Goal: Task Accomplishment & Management: Use online tool/utility

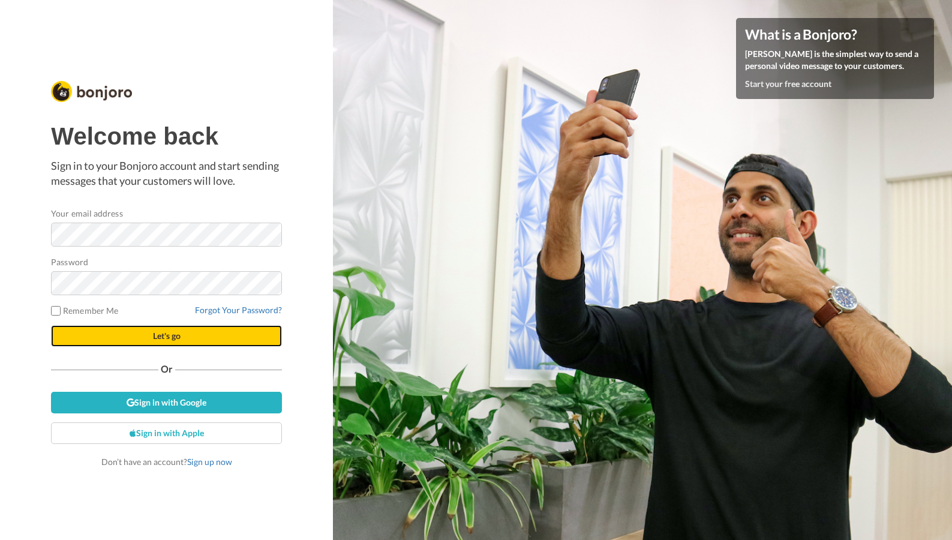
click at [137, 340] on button "Let's go" at bounding box center [166, 336] width 231 height 22
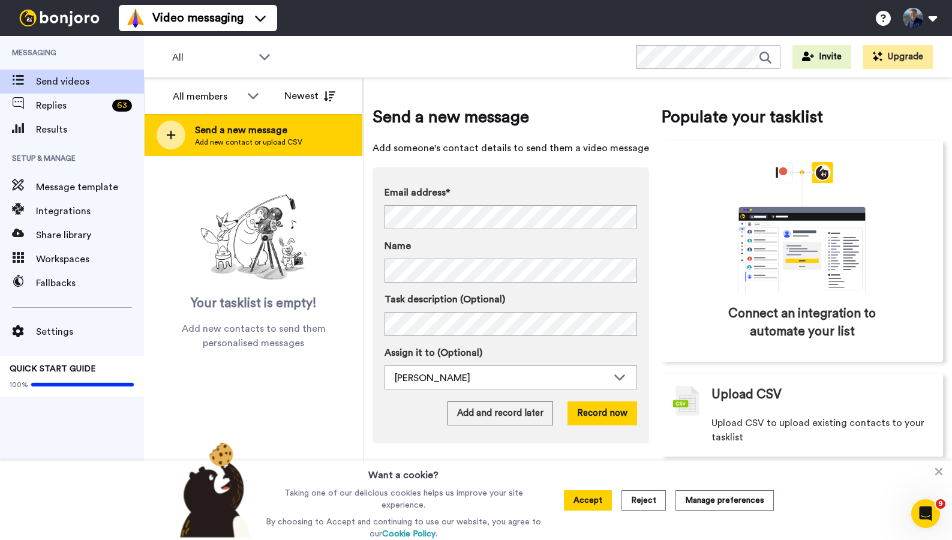
click at [251, 137] on span "Add new contact or upload CSV" at bounding box center [248, 142] width 107 height 10
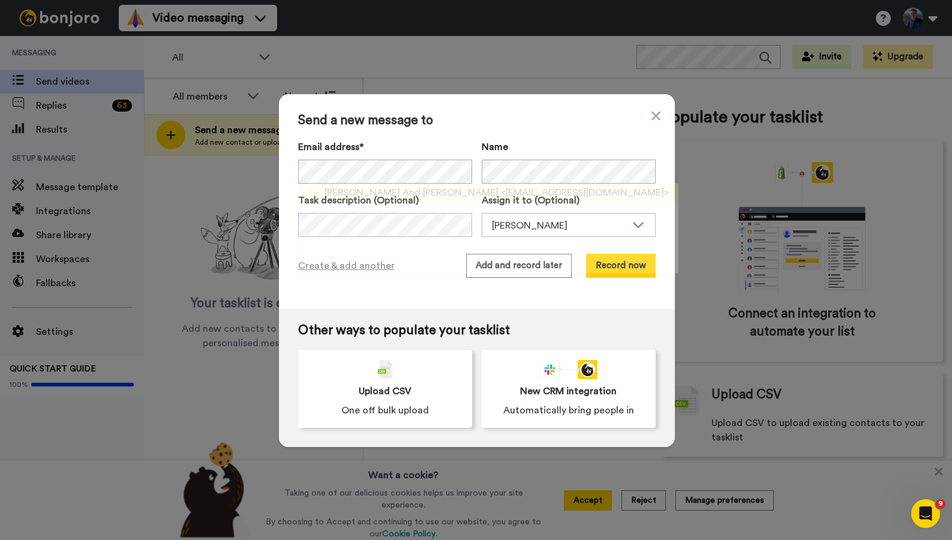
click at [342, 191] on span "[PERSON_NAME] And [PERSON_NAME]" at bounding box center [412, 192] width 174 height 14
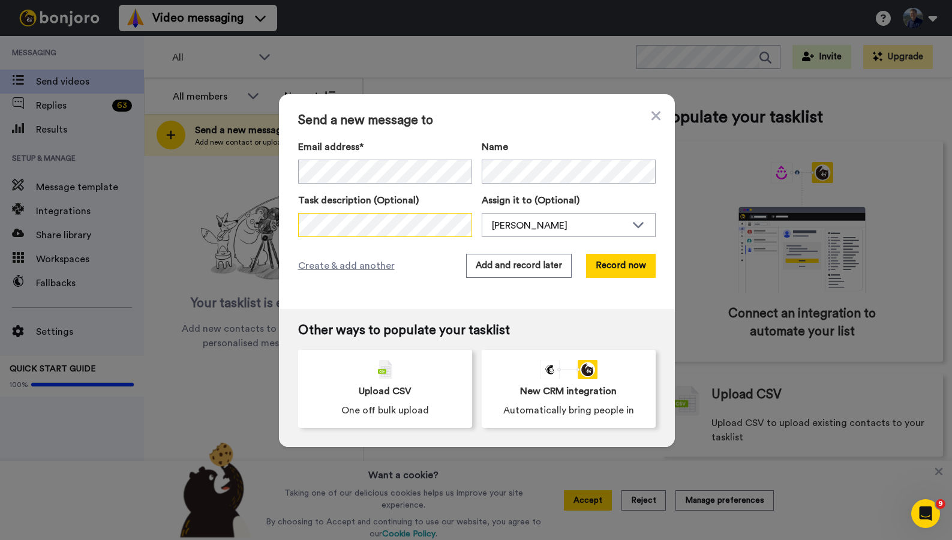
scroll to position [0, 389]
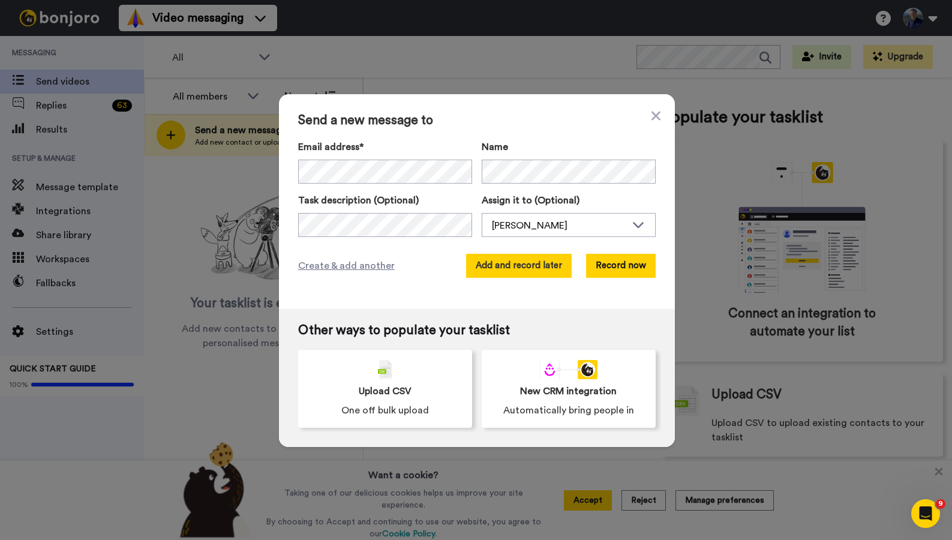
click at [494, 263] on button "Add and record later" at bounding box center [519, 266] width 106 height 24
